Goal: Transaction & Acquisition: Obtain resource

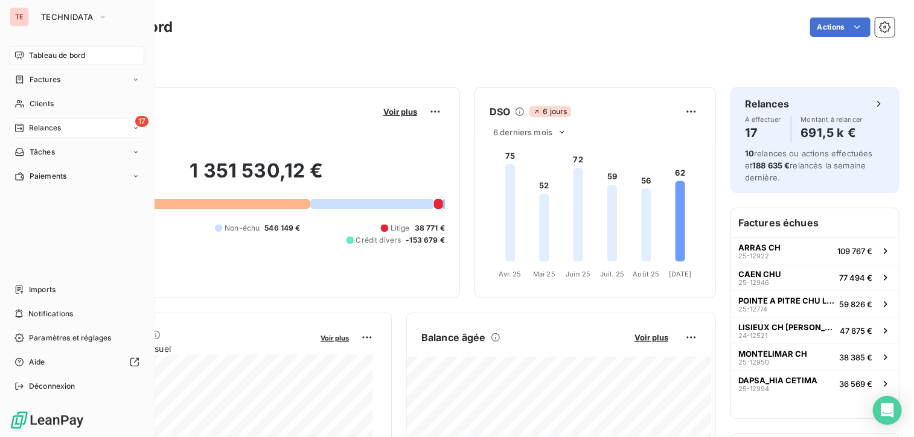
click at [66, 127] on div "17 Relances" at bounding box center [77, 127] width 135 height 19
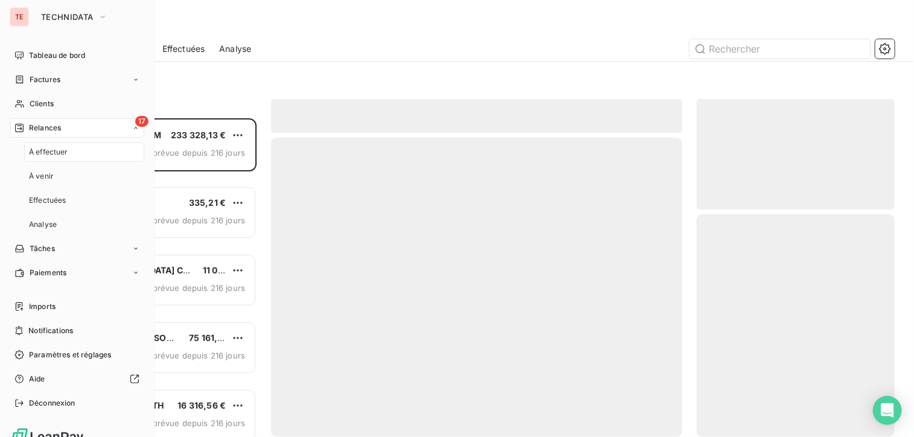
scroll to position [309, 189]
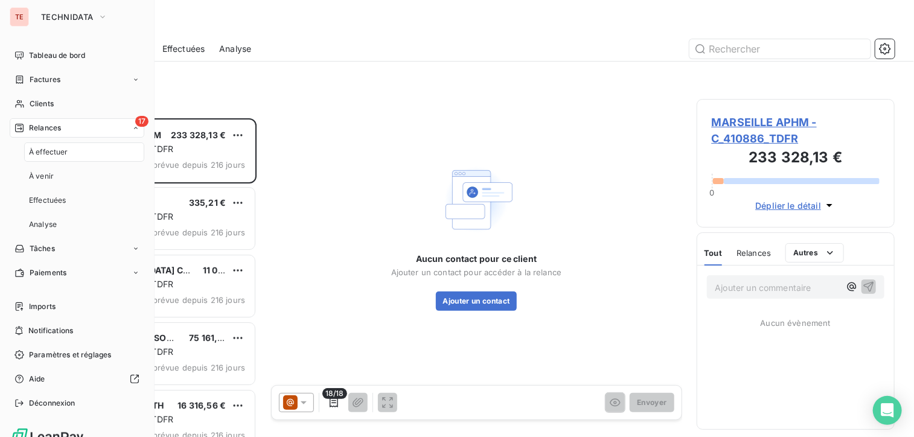
click at [68, 154] on div "À effectuer" at bounding box center [84, 151] width 120 height 19
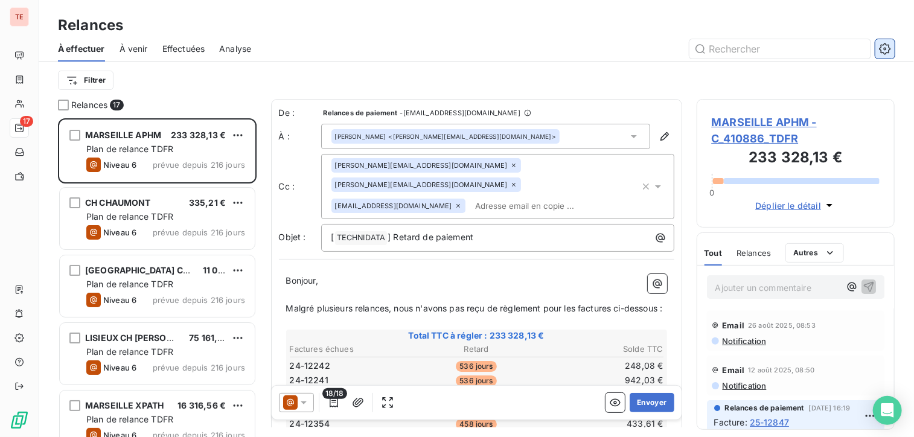
click at [885, 46] on icon "button" at bounding box center [885, 49] width 12 height 12
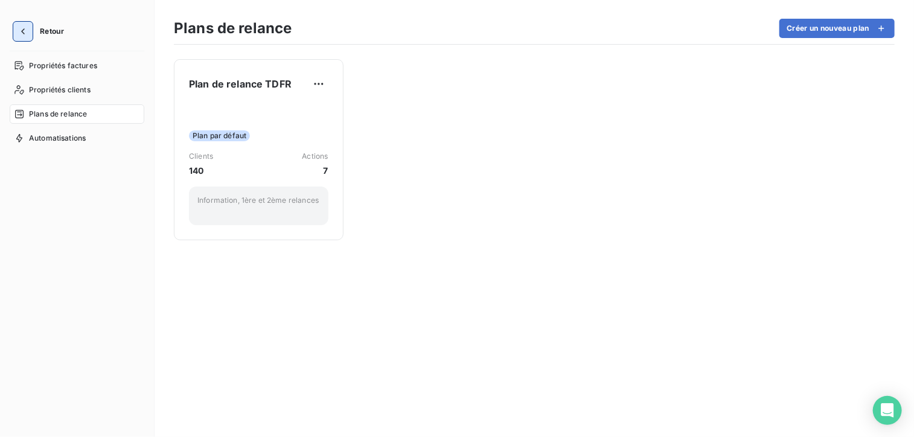
click at [29, 34] on button "button" at bounding box center [22, 31] width 19 height 19
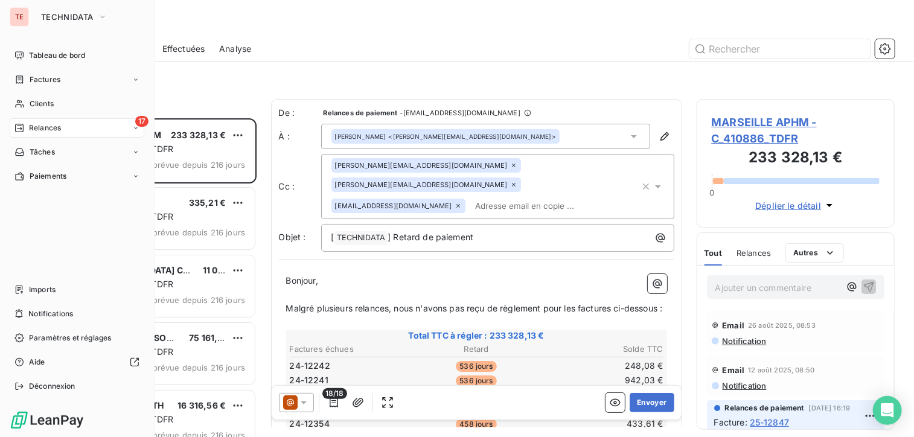
scroll to position [309, 189]
click at [133, 130] on icon at bounding box center [135, 127] width 7 height 7
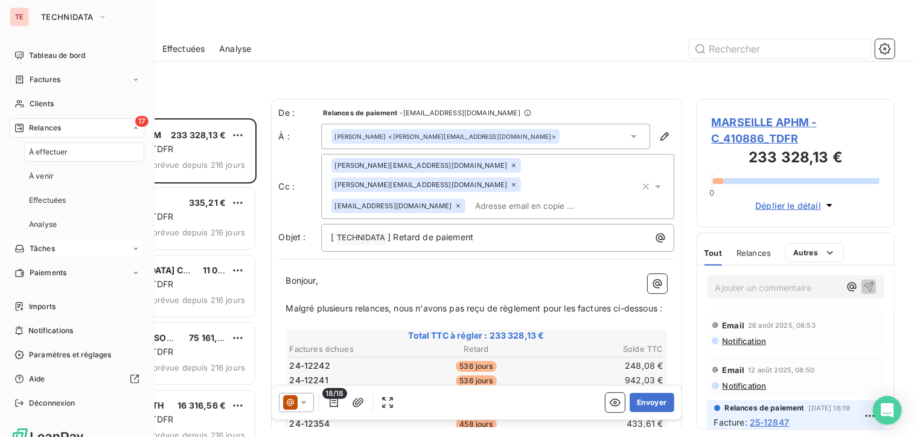
click at [132, 250] on icon at bounding box center [135, 248] width 7 height 7
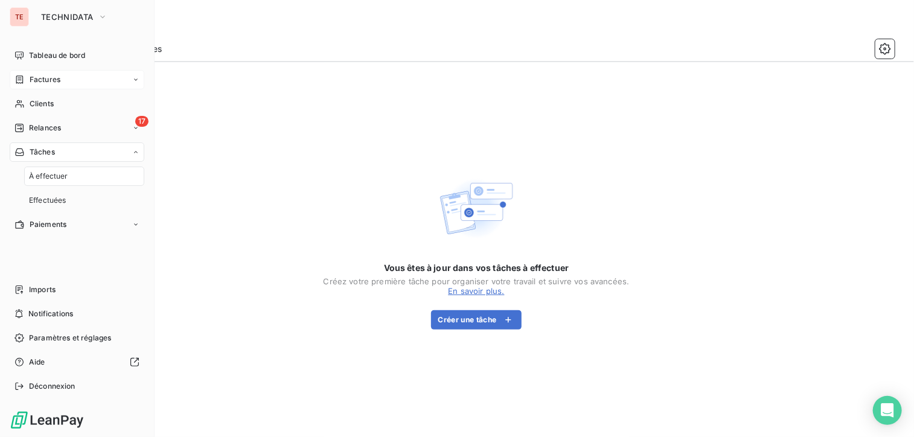
click at [135, 81] on icon at bounding box center [135, 79] width 7 height 7
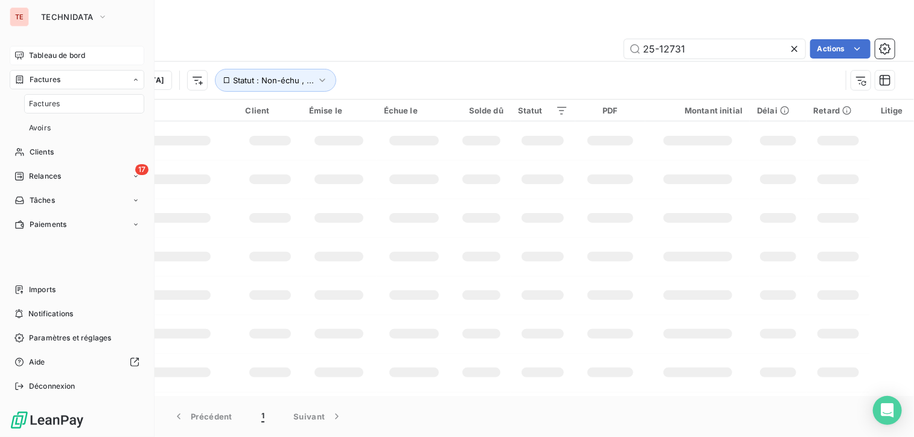
click at [119, 55] on div "Tableau de bord" at bounding box center [77, 55] width 135 height 19
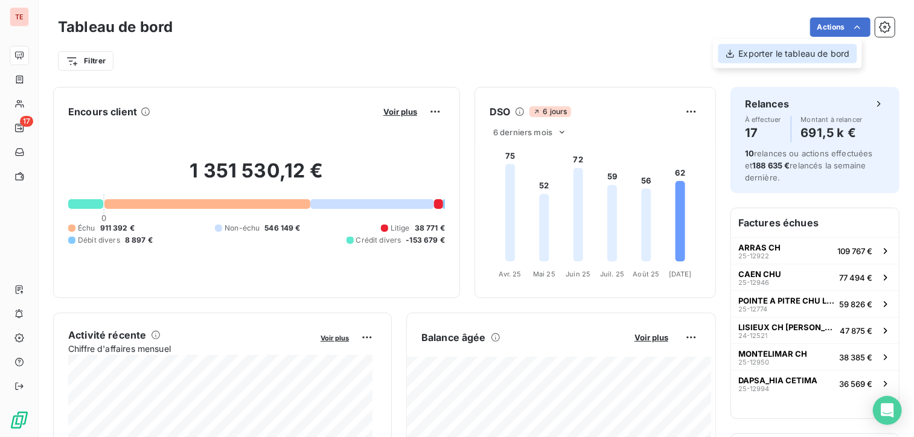
click at [830, 57] on div "Exporter le tableau de bord" at bounding box center [787, 53] width 139 height 19
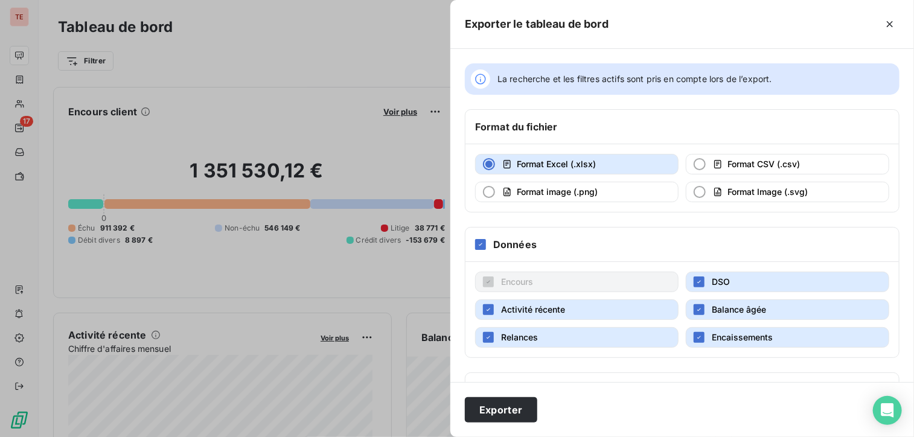
click at [319, 78] on div at bounding box center [457, 218] width 914 height 437
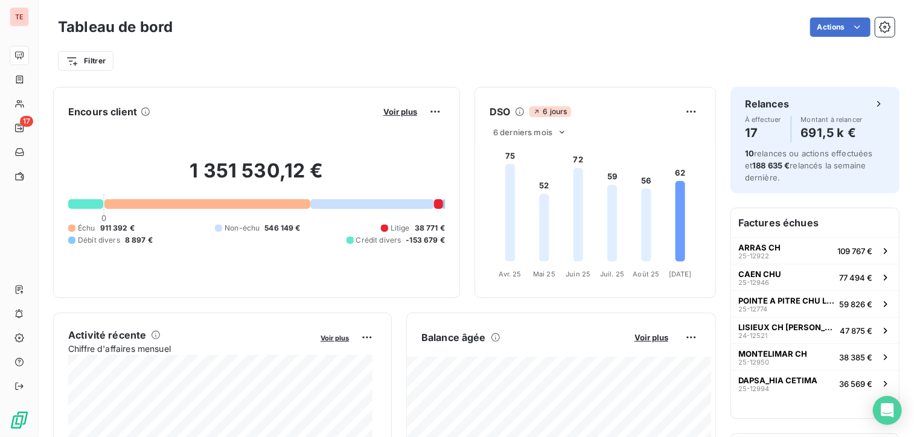
scroll to position [1, 0]
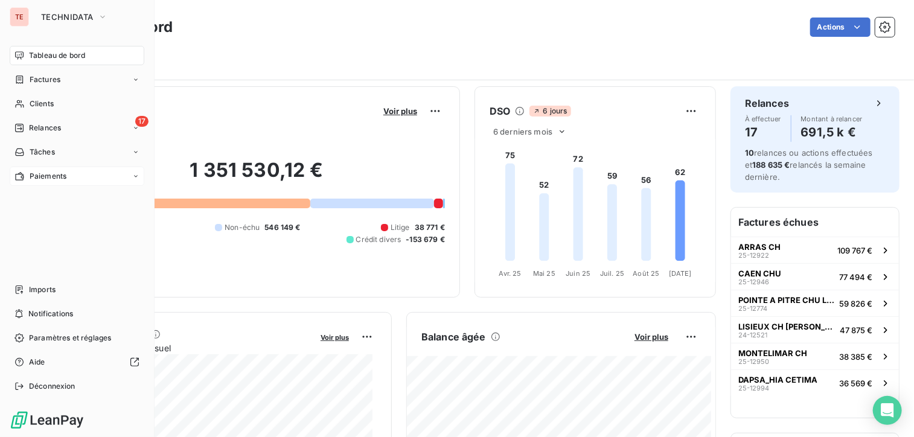
click at [140, 173] on div "Paiements" at bounding box center [77, 176] width 135 height 19
click at [139, 174] on icon at bounding box center [135, 176] width 7 height 7
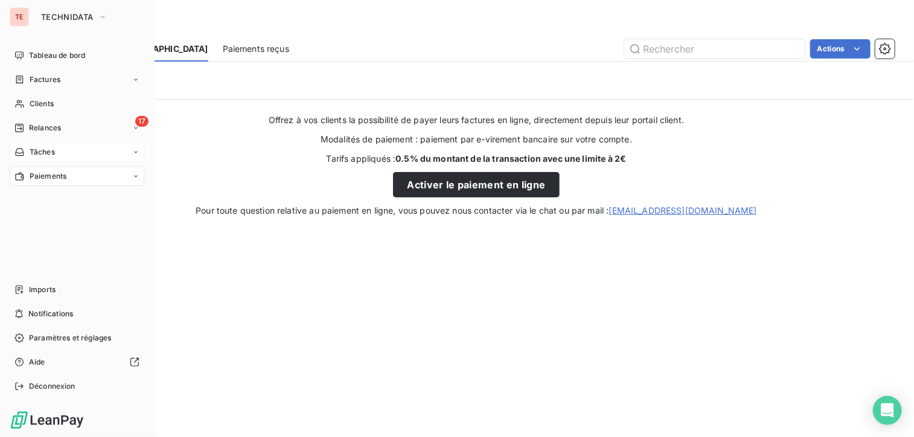
click at [136, 159] on div "Tâches" at bounding box center [77, 151] width 135 height 19
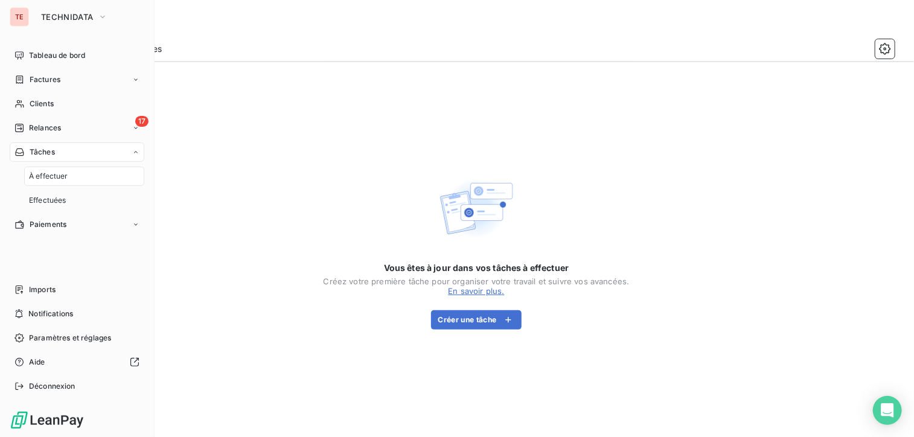
click at [136, 156] on div "Tâches" at bounding box center [77, 151] width 135 height 19
click at [126, 130] on div "17 Relances" at bounding box center [77, 127] width 135 height 19
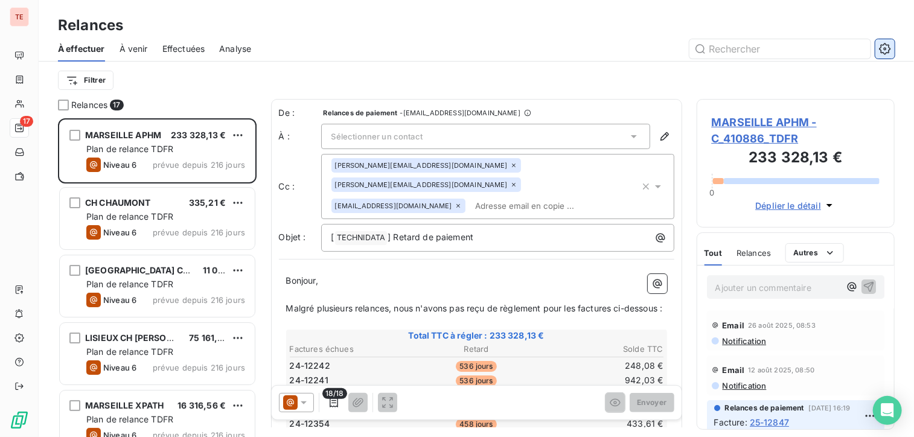
click at [883, 51] on icon "button" at bounding box center [885, 49] width 12 height 12
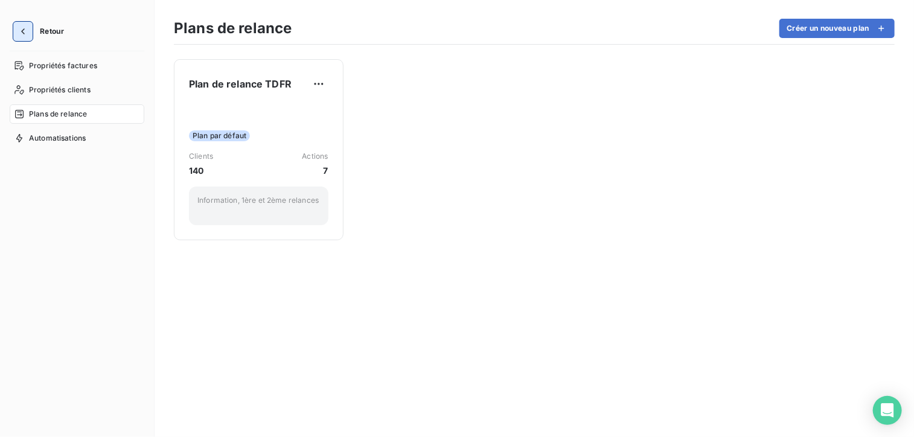
click at [31, 26] on button "button" at bounding box center [22, 31] width 19 height 19
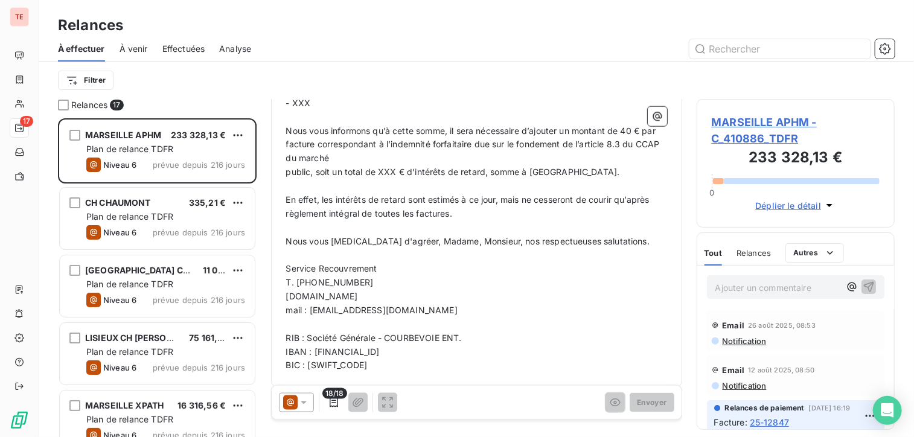
scroll to position [729, 0]
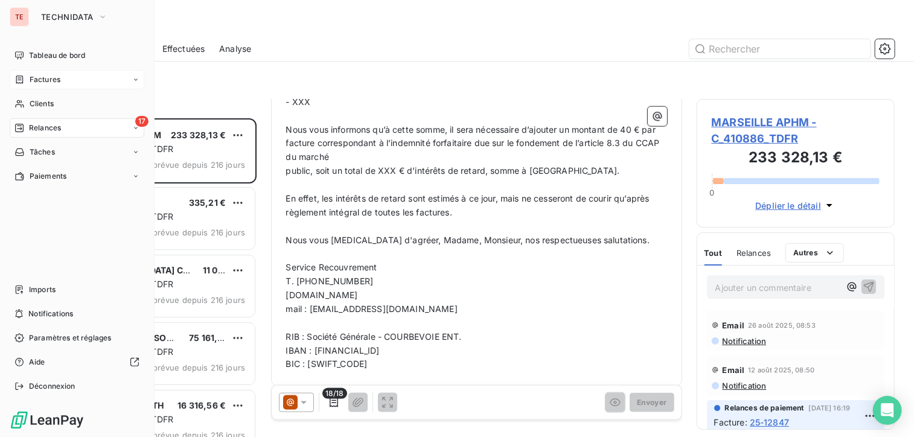
click at [115, 82] on div "Factures" at bounding box center [77, 79] width 135 height 19
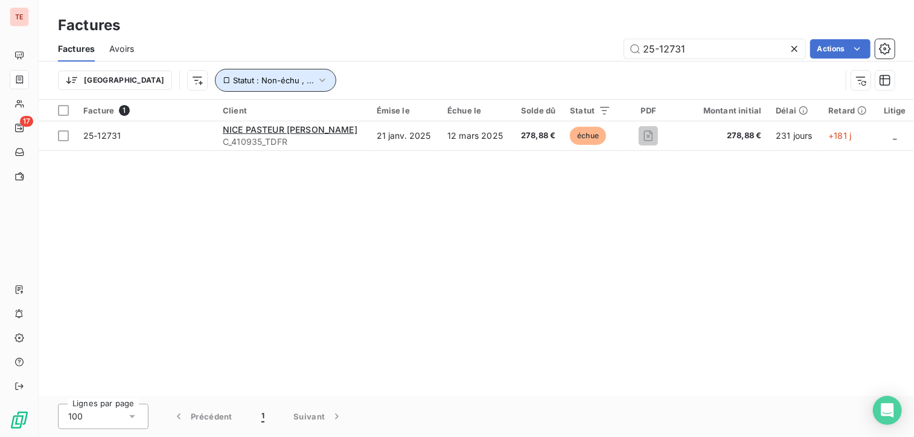
click at [248, 84] on span "Statut : Non-échu , ..." at bounding box center [273, 80] width 81 height 10
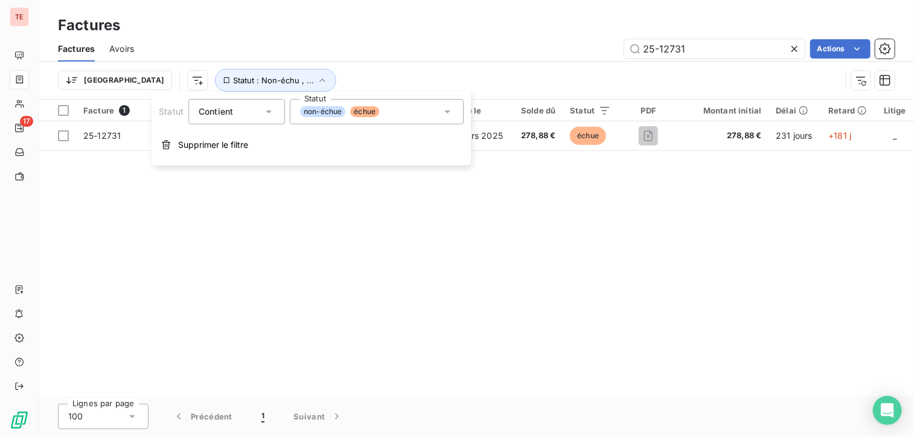
click at [383, 113] on div "non-échue échue" at bounding box center [377, 111] width 174 height 25
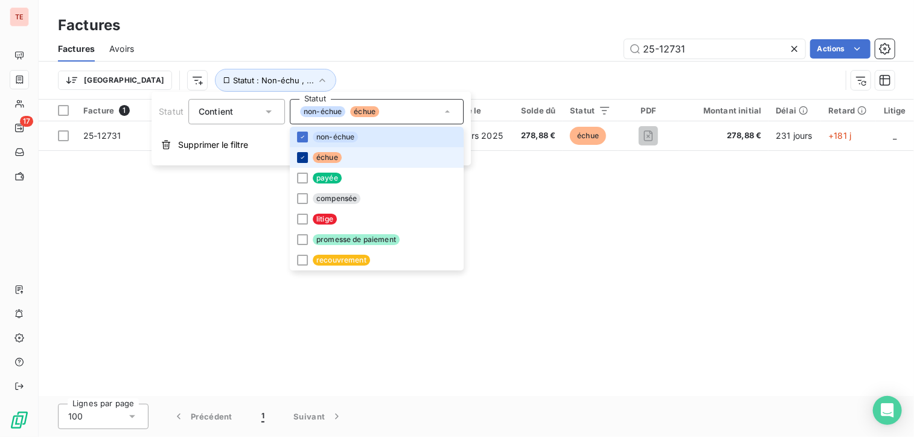
click at [305, 156] on icon at bounding box center [302, 157] width 7 height 7
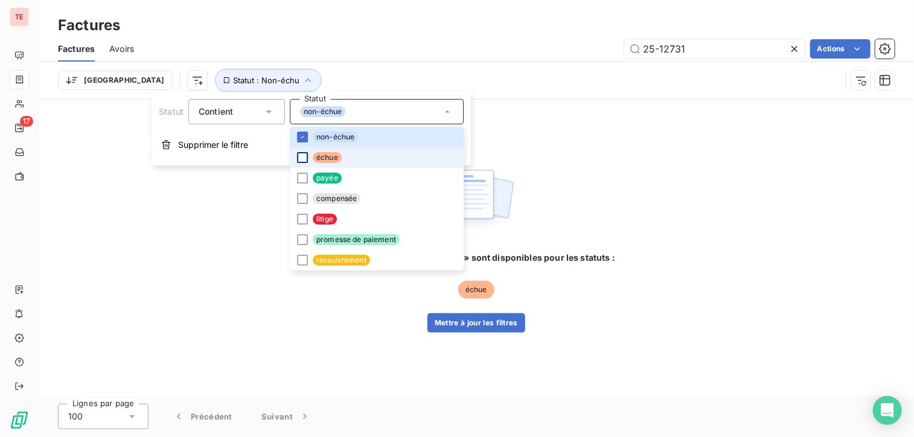
click at [302, 156] on div at bounding box center [302, 157] width 11 height 11
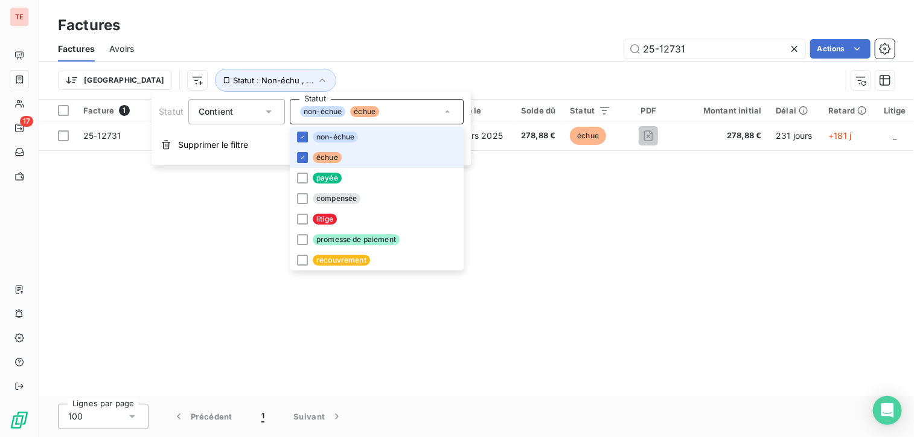
click at [318, 127] on li "non-échue" at bounding box center [377, 137] width 174 height 21
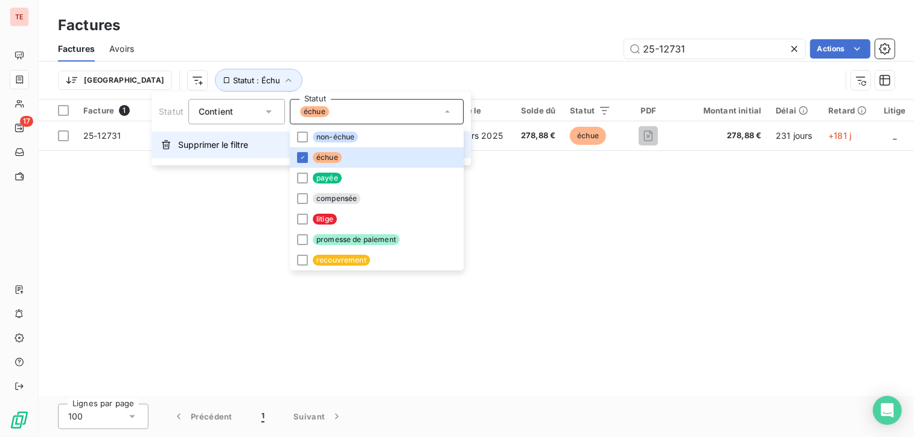
click at [219, 141] on span "Supprimer le filtre" at bounding box center [213, 145] width 70 height 12
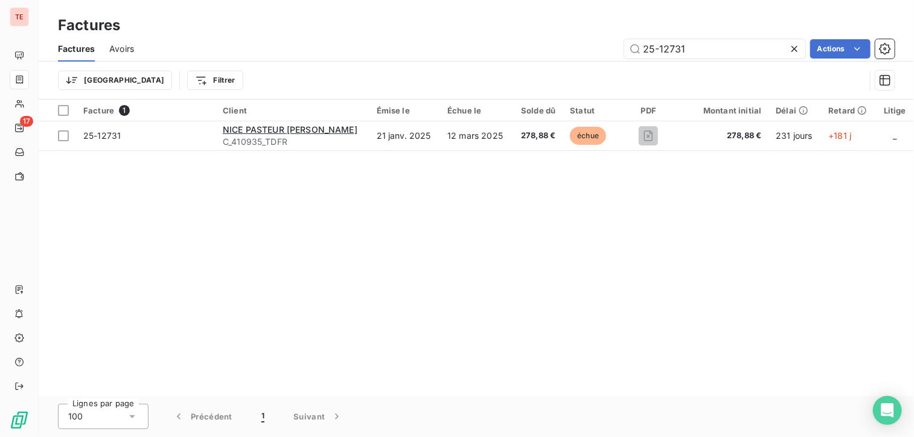
click at [338, 69] on div "Trier Filtrer" at bounding box center [461, 80] width 807 height 23
click at [89, 76] on html "TE 17 Factures Factures Avoirs 25-12731 Actions Trier Filtrer Facture 1 Client …" at bounding box center [457, 218] width 914 height 437
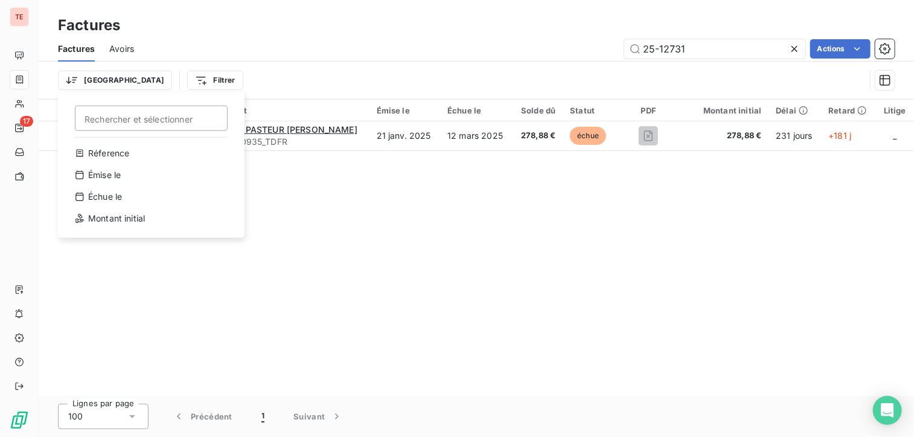
click at [200, 50] on html "TE 17 Factures Factures Avoirs 25-12731 Actions Trier Rechercher et sélectionne…" at bounding box center [457, 218] width 914 height 437
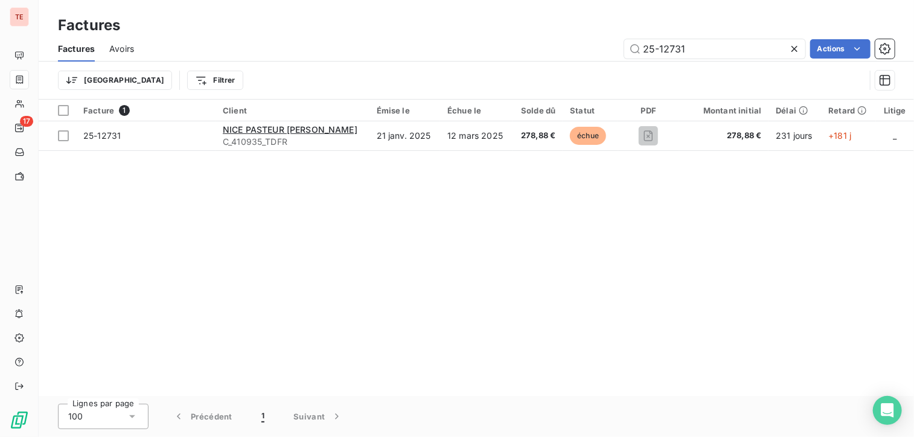
drag, startPoint x: 127, startPoint y: 53, endPoint x: 121, endPoint y: 50, distance: 6.8
click at [126, 53] on span "Avoirs" at bounding box center [121, 49] width 25 height 12
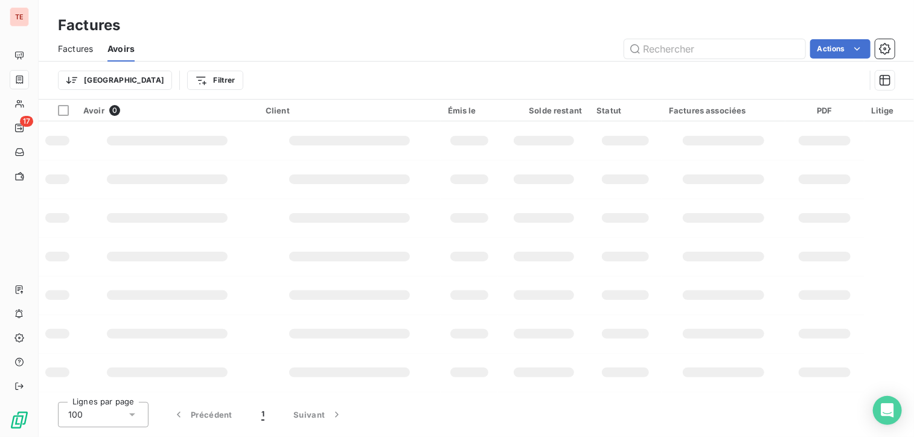
click at [89, 48] on span "Factures" at bounding box center [75, 49] width 35 height 12
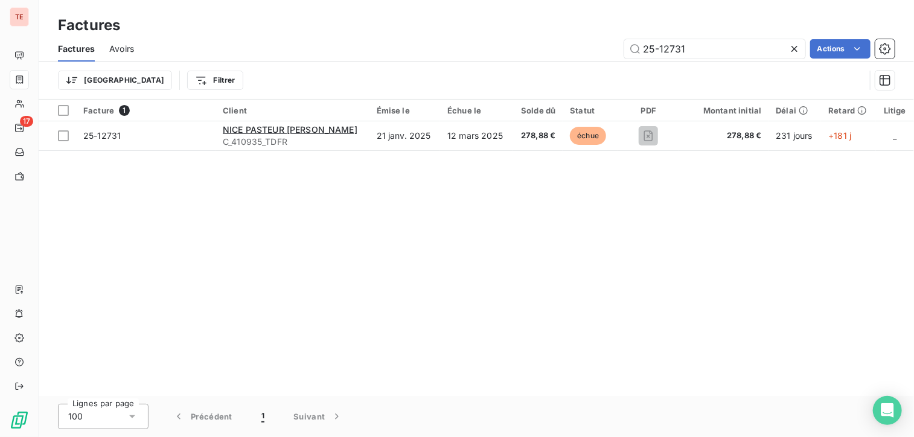
click at [797, 50] on icon at bounding box center [795, 49] width 12 height 12
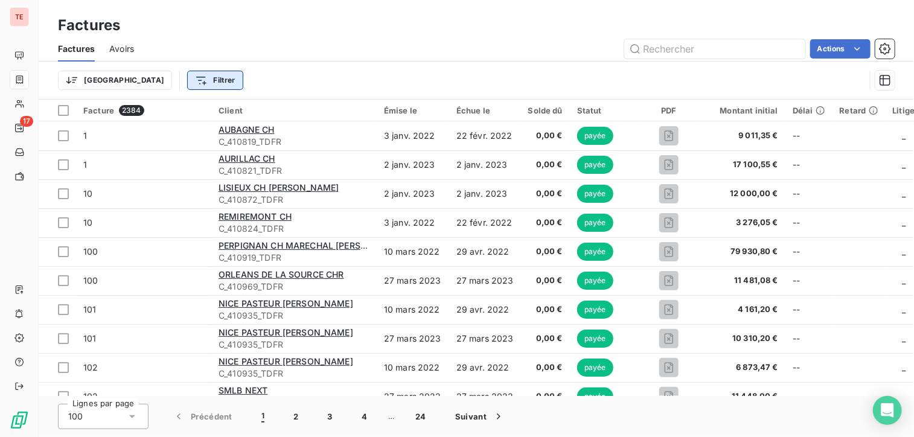
click at [161, 74] on html "TE 17 Factures Factures Avoirs Actions Trier Filtrer Facture 2384 Client Émise …" at bounding box center [457, 218] width 914 height 437
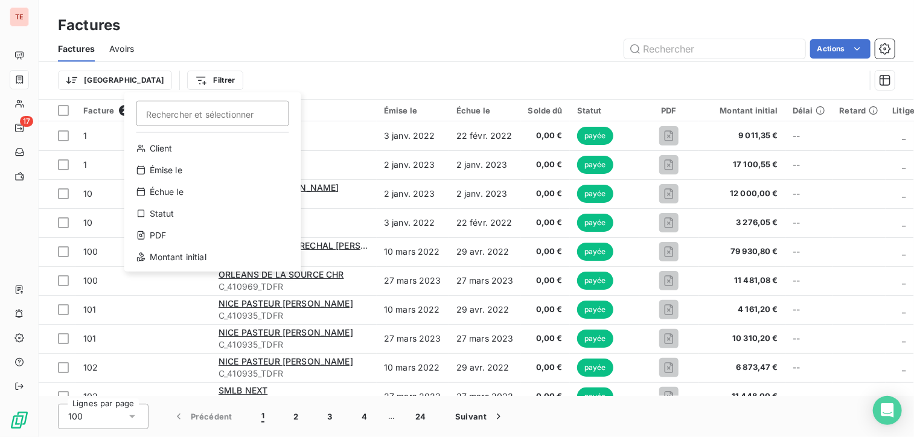
click at [242, 62] on html "TE 17 Factures Factures Avoirs Actions Trier Filtrer Rechercher et sélectionner…" at bounding box center [457, 218] width 914 height 437
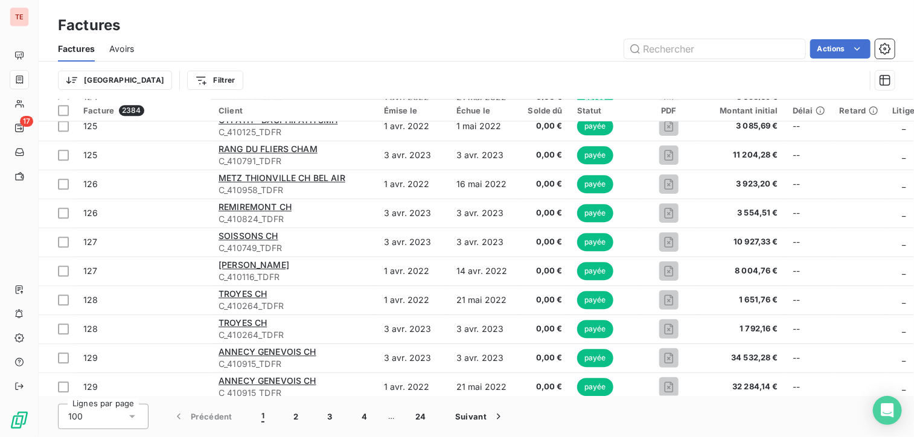
scroll to position [1992, 0]
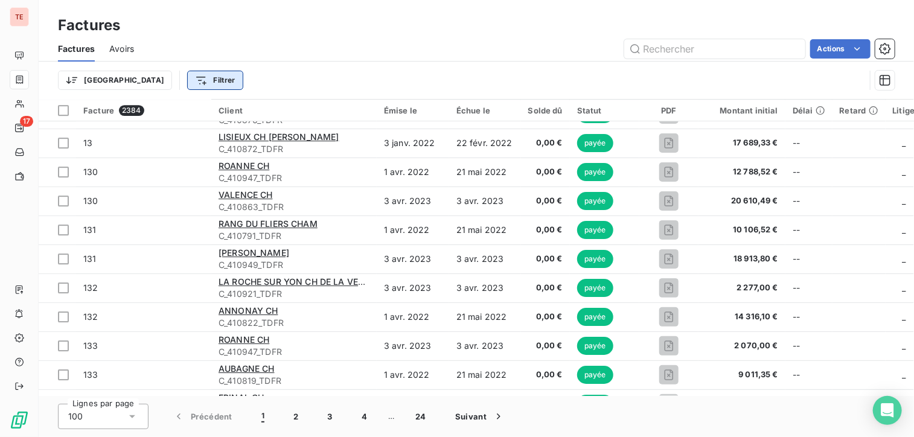
click at [171, 78] on html "TE 17 Factures Factures Avoirs Actions Trier Filtrer Facture 2384 Client Émise …" at bounding box center [457, 218] width 914 height 437
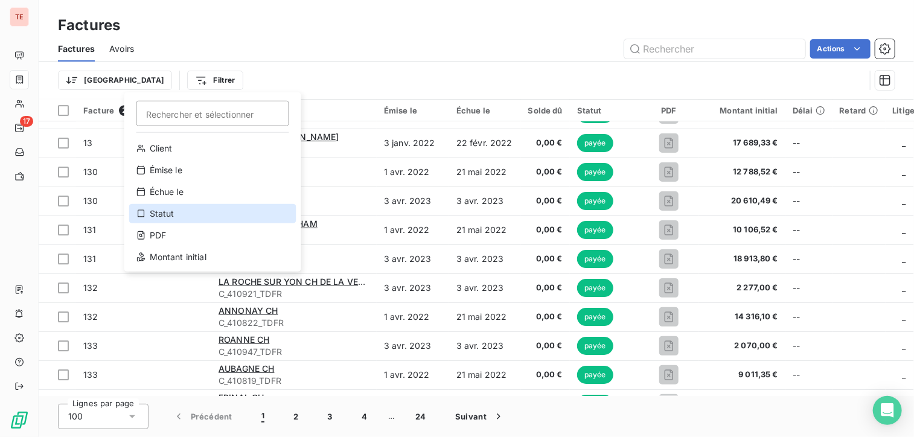
click at [184, 212] on div "Statut" at bounding box center [212, 213] width 167 height 19
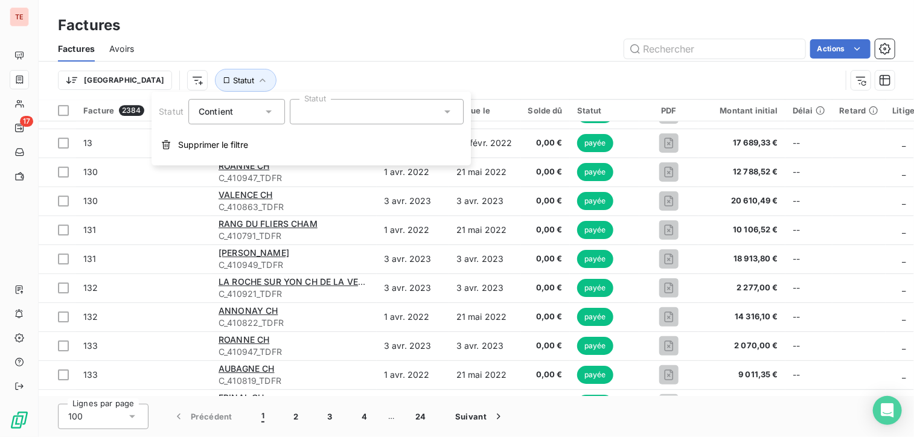
click at [301, 120] on div at bounding box center [377, 111] width 174 height 25
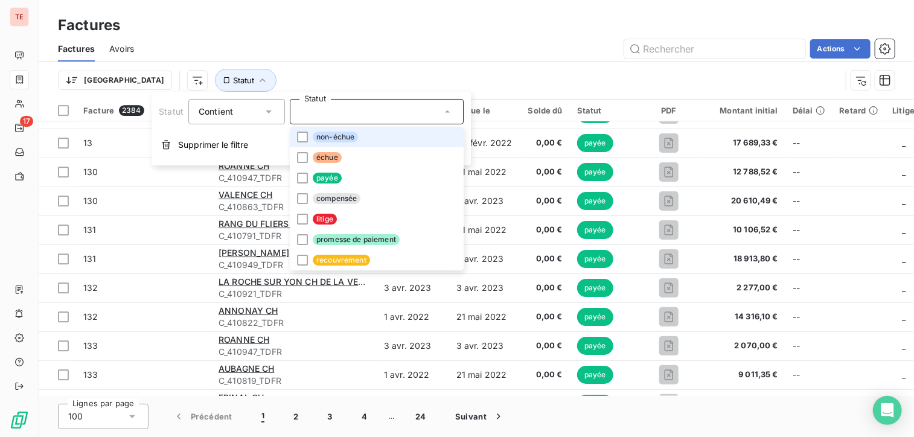
click at [350, 141] on span "non-échue" at bounding box center [335, 137] width 45 height 11
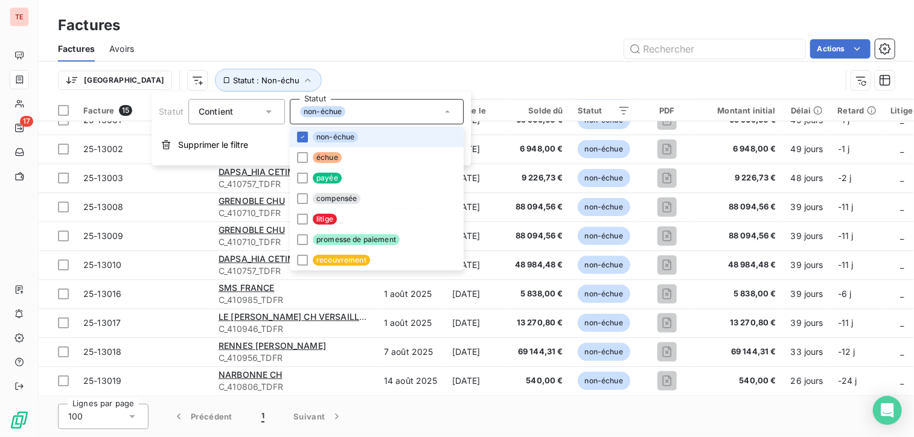
scroll to position [160, 0]
click at [304, 138] on icon at bounding box center [302, 136] width 7 height 7
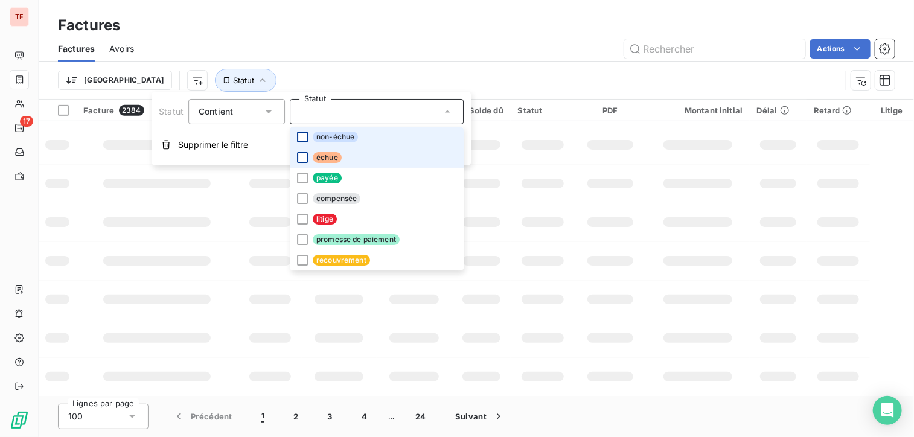
click at [298, 155] on div at bounding box center [302, 157] width 11 height 11
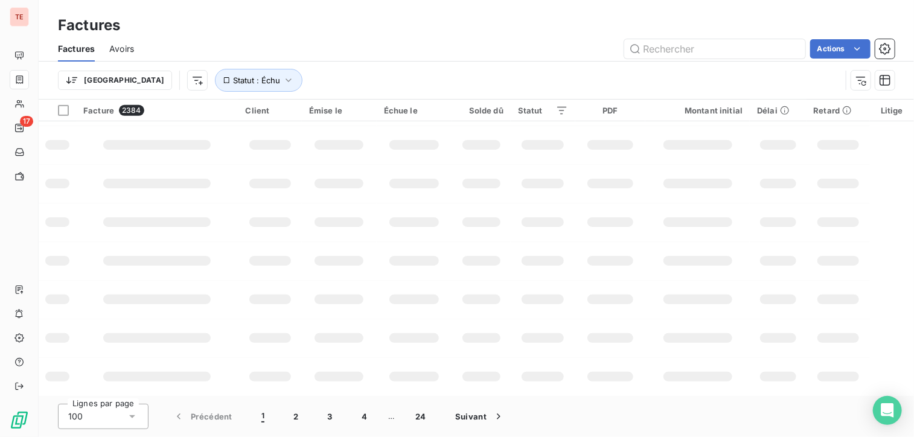
click at [393, 53] on div "Actions" at bounding box center [522, 48] width 746 height 19
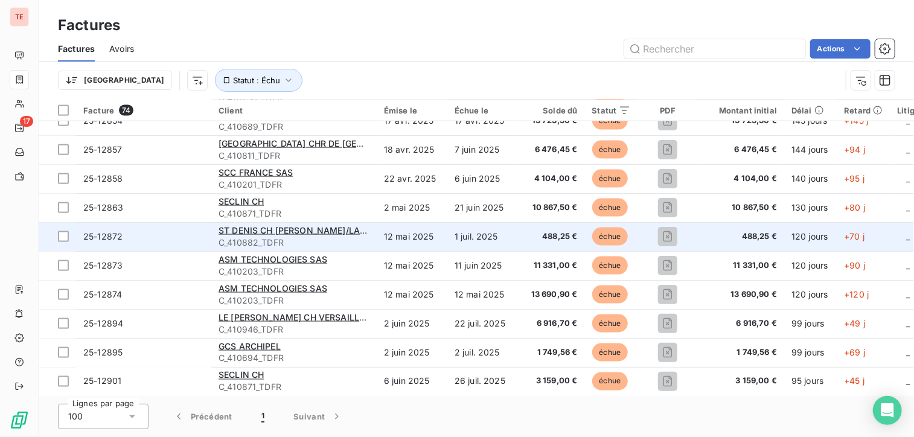
scroll to position [728, 0]
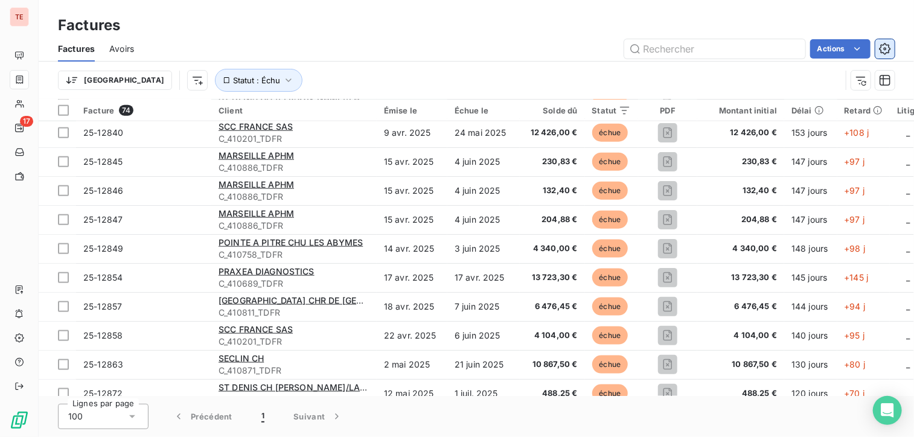
click at [883, 54] on icon "button" at bounding box center [885, 49] width 12 height 12
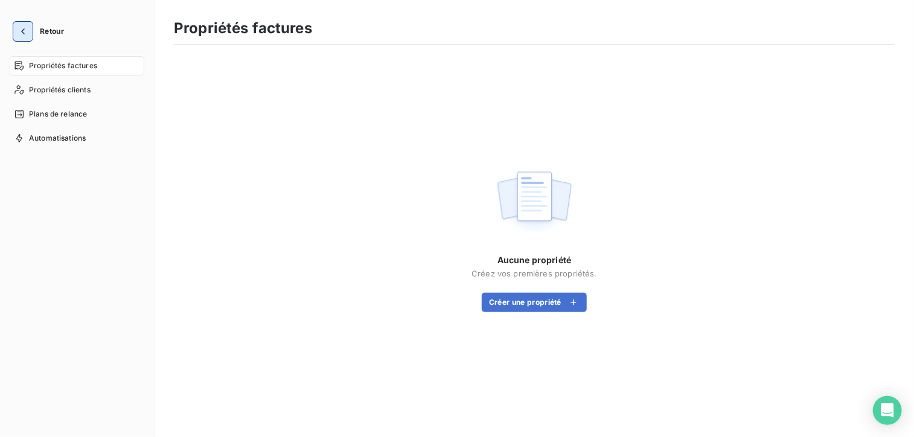
click at [27, 32] on icon "button" at bounding box center [23, 31] width 12 height 12
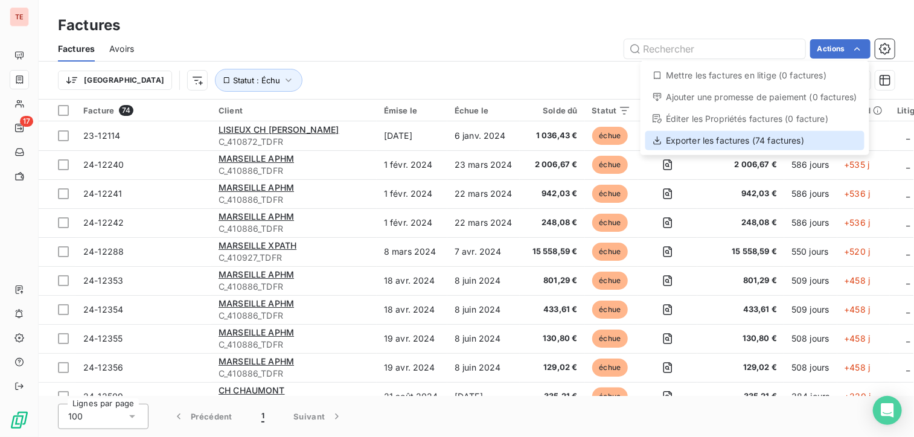
click at [716, 139] on div "Exporter les factures (74 factures)" at bounding box center [754, 140] width 219 height 19
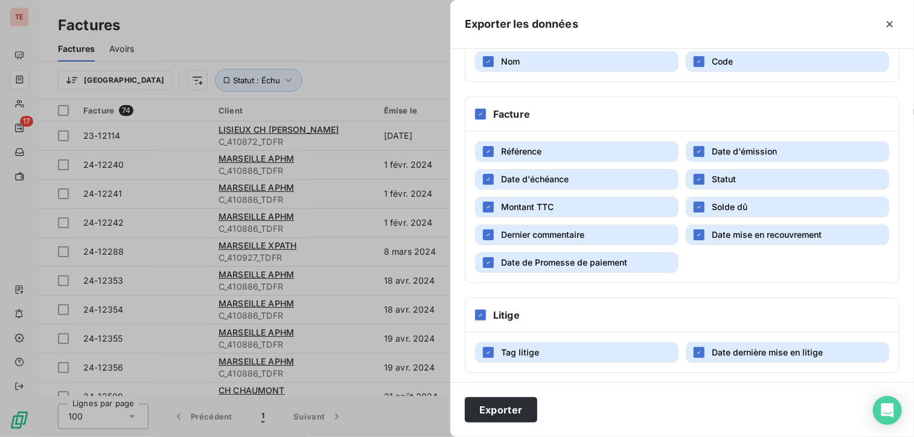
scroll to position [194, 0]
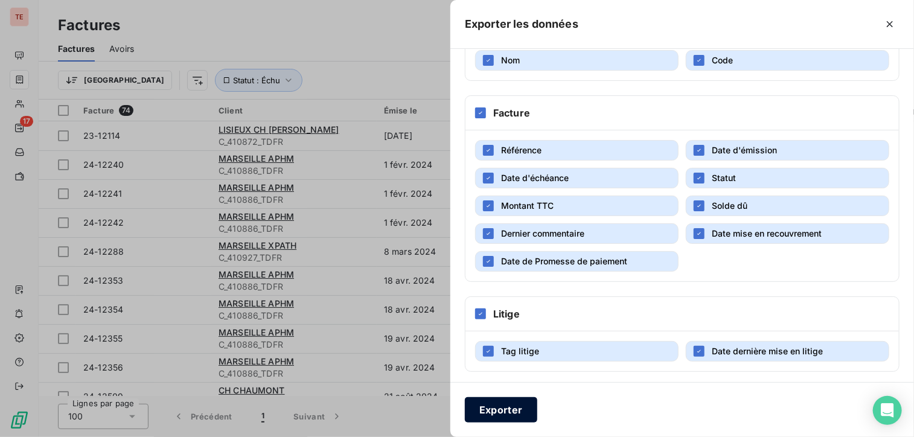
click at [511, 405] on button "Exporter" at bounding box center [501, 409] width 72 height 25
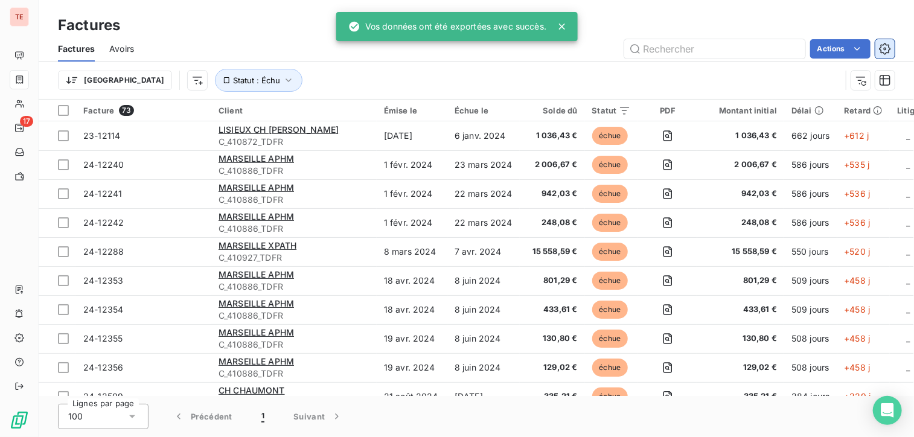
click at [893, 44] on button "button" at bounding box center [884, 48] width 19 height 19
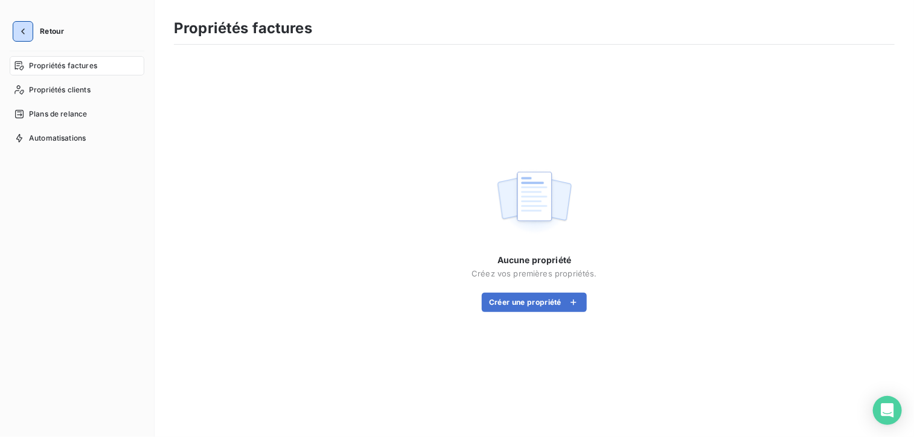
drag, startPoint x: 18, startPoint y: 31, endPoint x: 33, endPoint y: 31, distance: 15.1
click at [20, 31] on icon "button" at bounding box center [23, 31] width 12 height 12
